Goal: Transaction & Acquisition: Purchase product/service

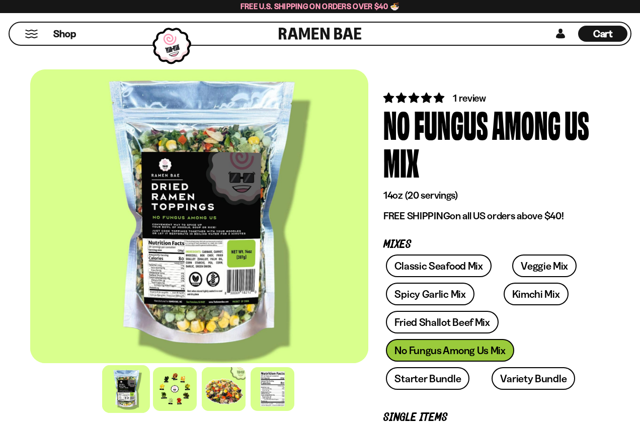
scroll to position [1265, 0]
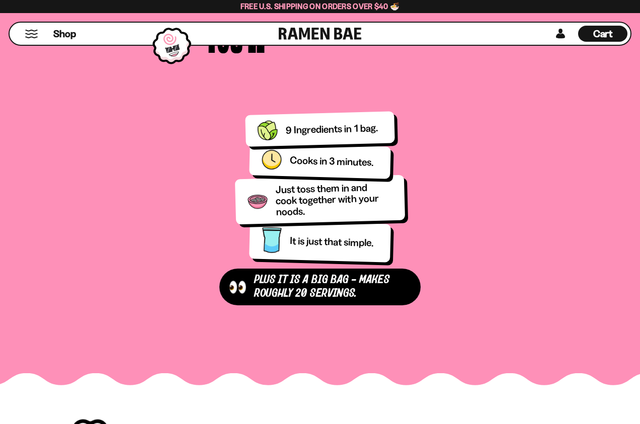
click at [605, 38] on span "Cart" at bounding box center [603, 34] width 20 height 12
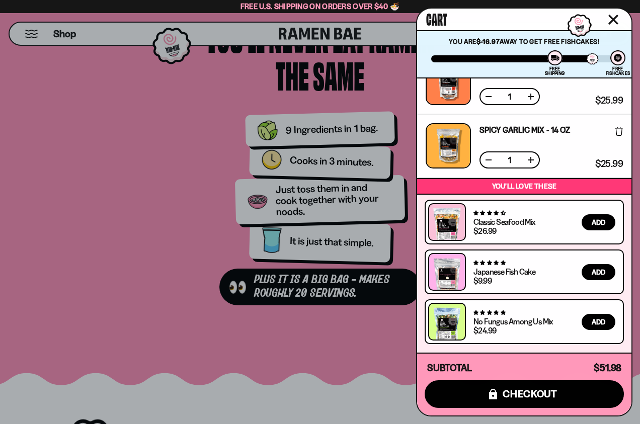
scroll to position [0, 0]
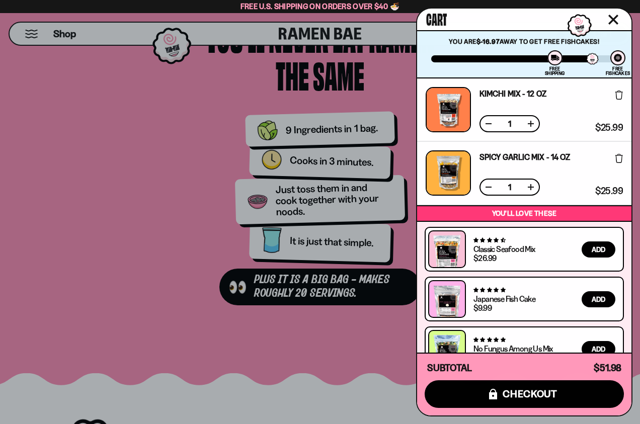
click at [383, 94] on div at bounding box center [320, 212] width 640 height 424
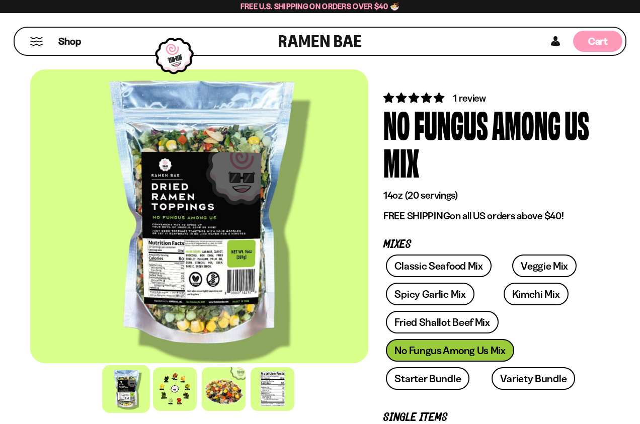
click at [582, 40] on div "Cart D0381C2F-513E-4F90-8A41-6F0A75DCBAAA" at bounding box center [597, 41] width 49 height 21
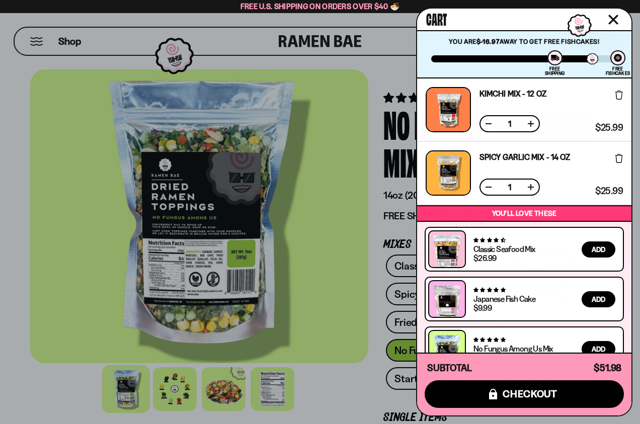
click at [388, 67] on div at bounding box center [320, 212] width 640 height 424
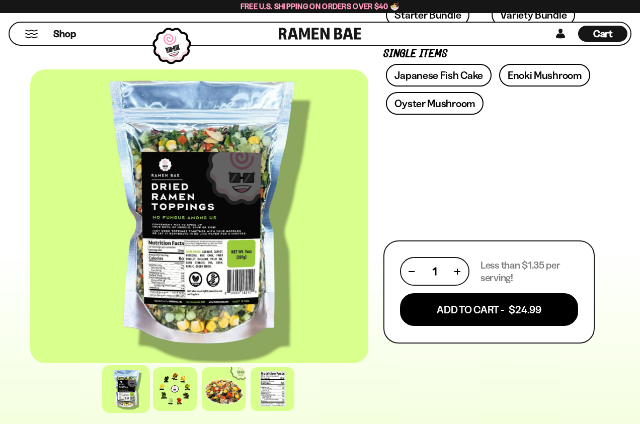
scroll to position [367, 0]
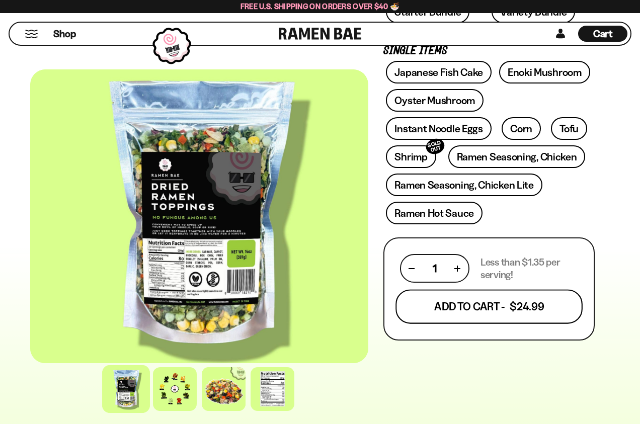
click at [475, 311] on button "Add To Cart - $24.99" at bounding box center [488, 307] width 187 height 34
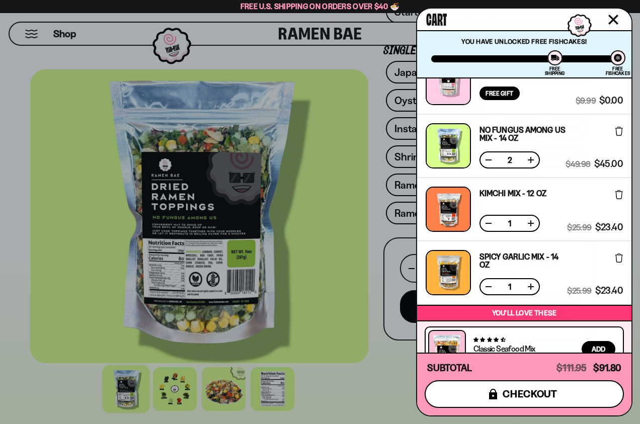
click at [511, 395] on span "checkout" at bounding box center [529, 393] width 55 height 11
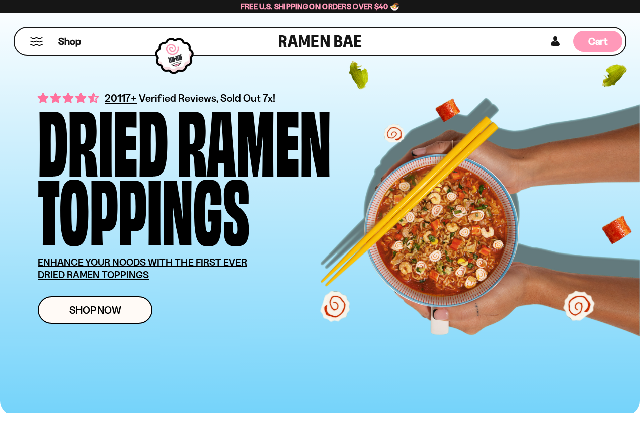
click at [597, 43] on span "Cart" at bounding box center [598, 41] width 20 height 12
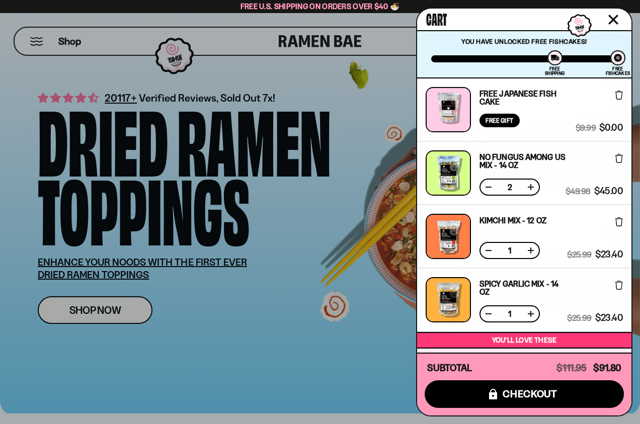
click at [488, 188] on button at bounding box center [488, 187] width 10 height 10
click at [367, 115] on div at bounding box center [320, 212] width 640 height 424
